Goal: Complete application form

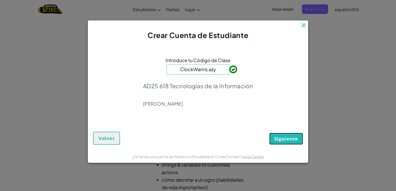
click at [284, 137] on span "Siguiente" at bounding box center [286, 139] width 24 height 6
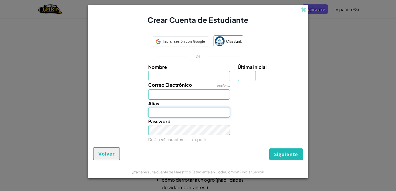
type input "[EMAIL_ADDRESS][DOMAIN_NAME]"
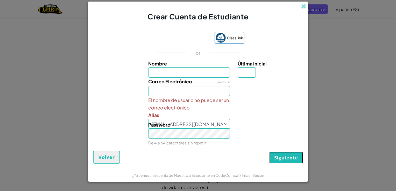
click at [289, 159] on span "Siguiente" at bounding box center [286, 158] width 24 height 6
click at [284, 158] on span "Siguiente" at bounding box center [286, 158] width 24 height 6
click at [284, 159] on span "Siguiente" at bounding box center [286, 158] width 24 height 6
click at [204, 76] on input "Nombre" at bounding box center [189, 72] width 82 height 10
type input "Marytere"
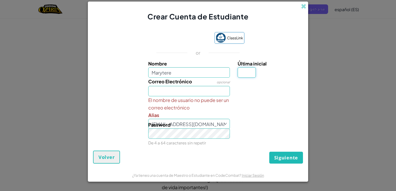
type input "D"
type input "[EMAIL_ADDRESS][DOMAIN_NAME]"
type input "MarytereD"
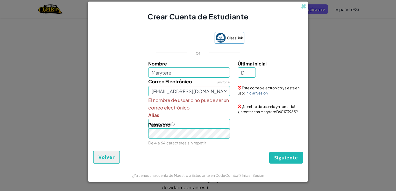
click at [258, 93] on link "Iniciar Sesión" at bounding box center [256, 93] width 22 height 5
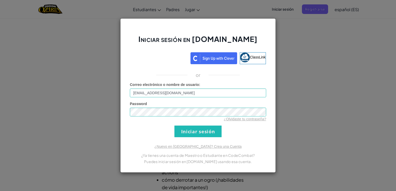
click at [271, 136] on div "Iniciar sesión en [DOMAIN_NAME] ClassLink or Error desconocido. Correo electrón…" at bounding box center [198, 95] width 156 height 154
click at [207, 131] on input "Iniciar sesión" at bounding box center [197, 132] width 47 height 12
